Goal: Task Accomplishment & Management: Use online tool/utility

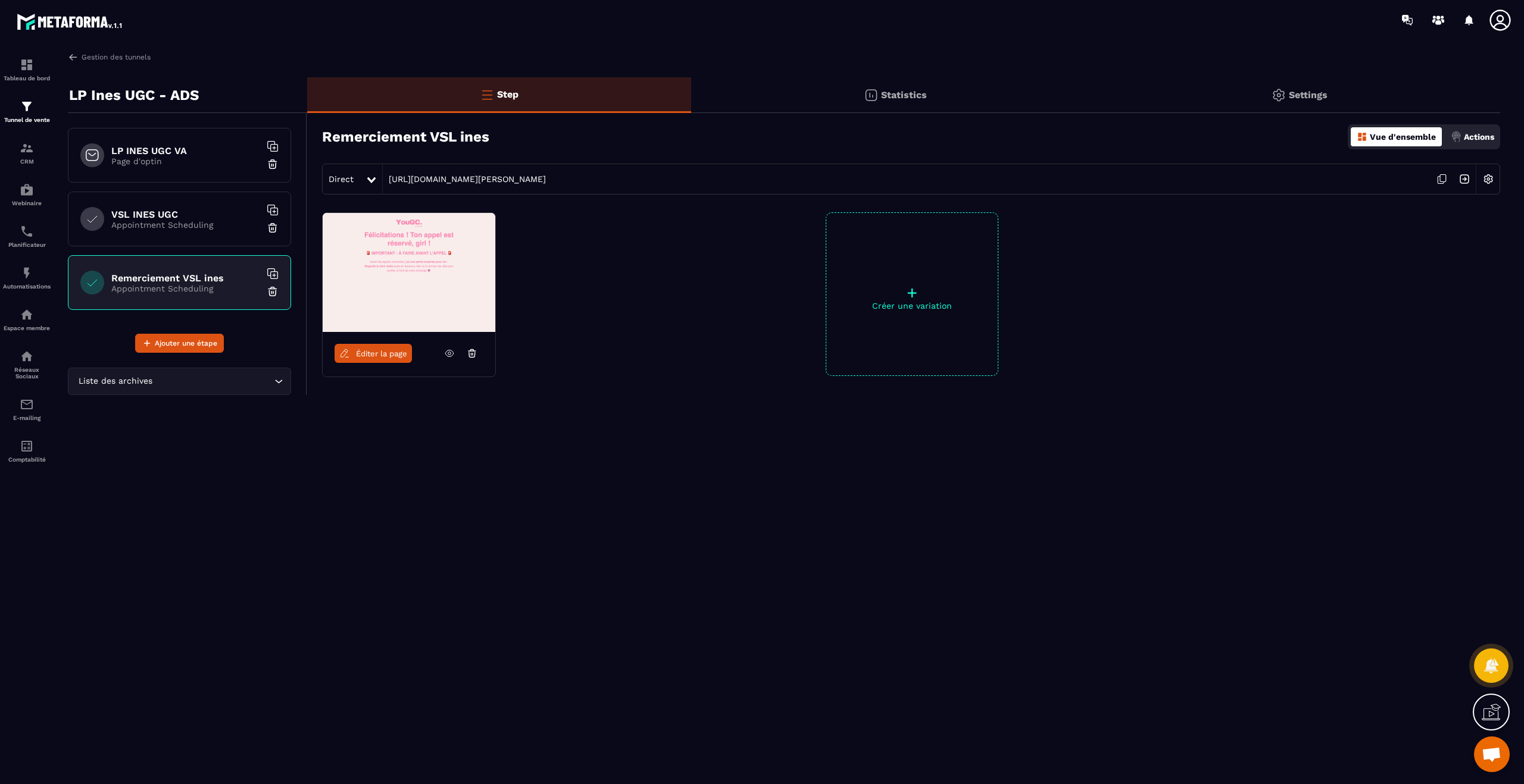
click at [179, 211] on h6 "VSL INES UGC" at bounding box center [186, 214] width 149 height 11
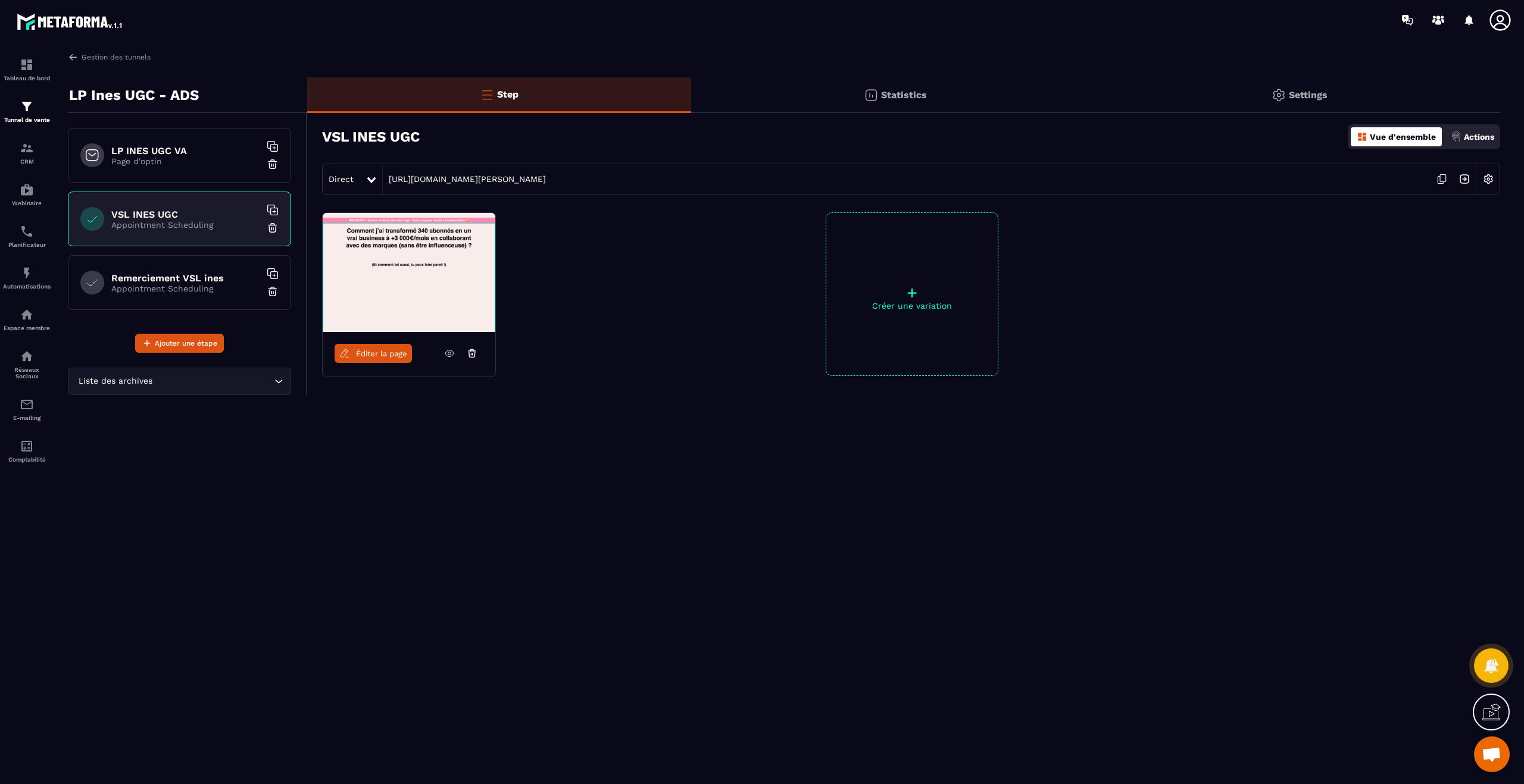
click at [1465, 180] on img at bounding box center [1464, 179] width 22 height 22
click at [377, 360] on link "Éditer la page" at bounding box center [373, 353] width 77 height 19
